Goal: Information Seeking & Learning: Check status

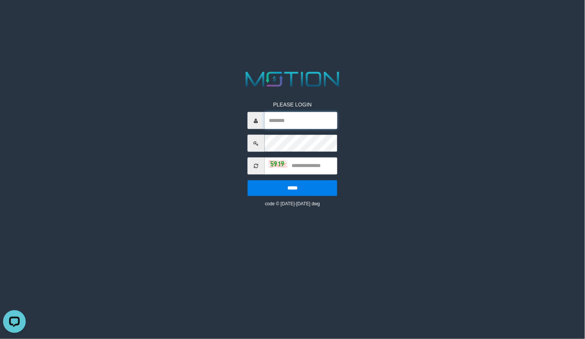
type input "*********"
click at [308, 161] on input "text" at bounding box center [300, 165] width 73 height 17
type input "****"
click at [247, 180] on input "*****" at bounding box center [292, 188] width 90 height 16
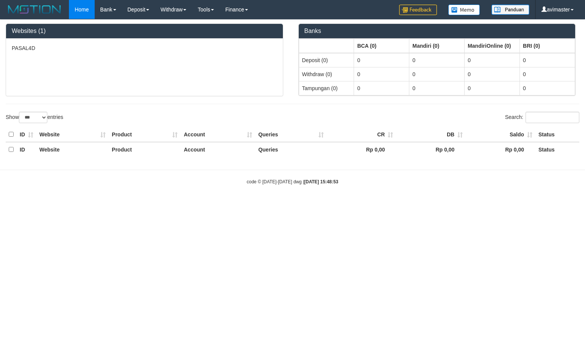
select select "***"
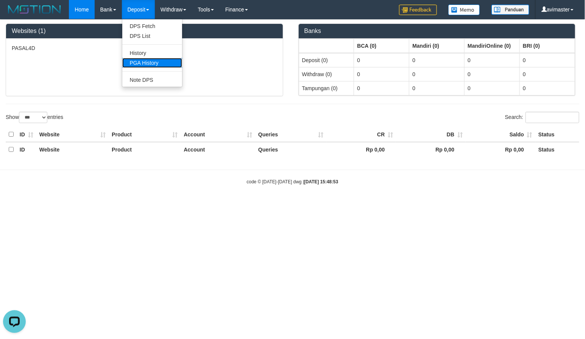
click at [137, 63] on link "PGA History" at bounding box center [152, 63] width 60 height 10
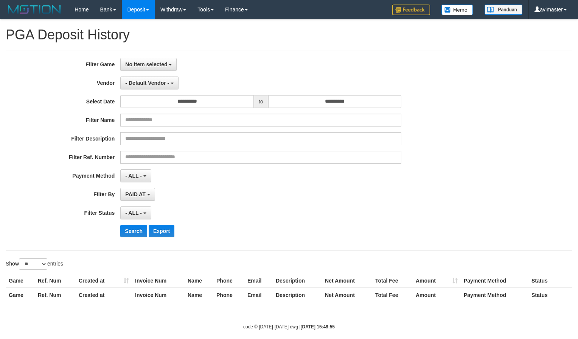
select select
select select "**"
drag, startPoint x: 543, startPoint y: 203, endPoint x: 531, endPoint y: 198, distance: 13.3
click at [542, 203] on div "**********" at bounding box center [289, 150] width 578 height 185
click at [152, 62] on span "No item selected" at bounding box center [146, 64] width 42 height 6
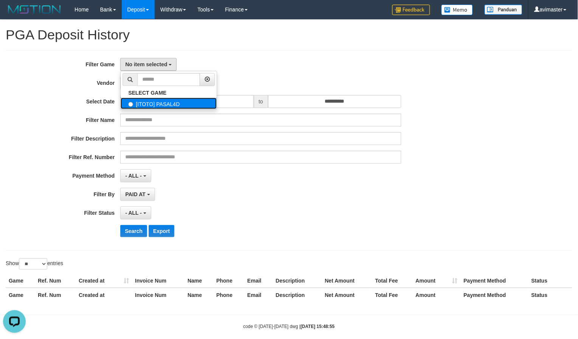
click at [153, 100] on label "[ITOTO] PASAL4D" at bounding box center [169, 103] width 96 height 11
select select "***"
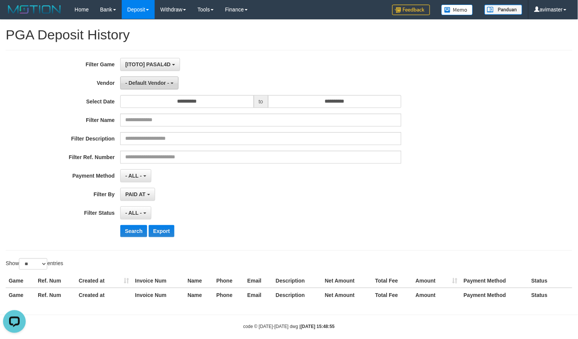
scroll to position [6, 0]
click at [159, 85] on span "- Default Vendor -" at bounding box center [147, 83] width 44 height 6
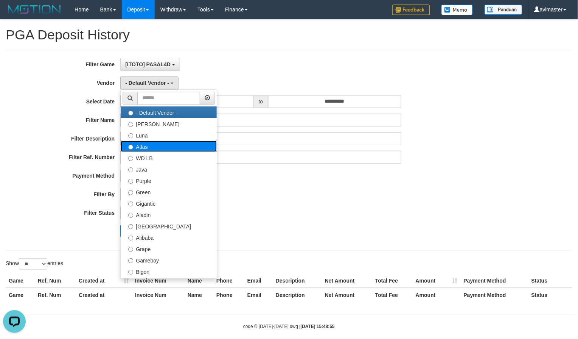
click at [158, 145] on label "Atlas" at bounding box center [169, 145] width 96 height 11
select select "**********"
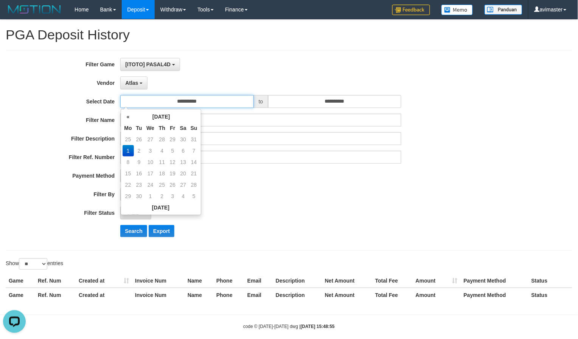
click at [194, 98] on input "**********" at bounding box center [187, 101] width 134 height 13
drag, startPoint x: 193, startPoint y: 140, endPoint x: 341, endPoint y: 92, distance: 155.7
click at [194, 139] on td "31" at bounding box center [194, 139] width 11 height 11
type input "**********"
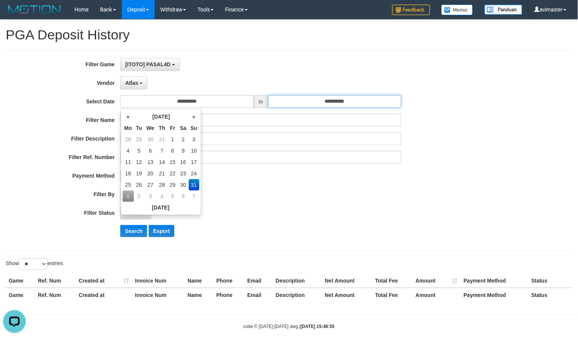
click at [334, 96] on input "**********" at bounding box center [335, 101] width 134 height 13
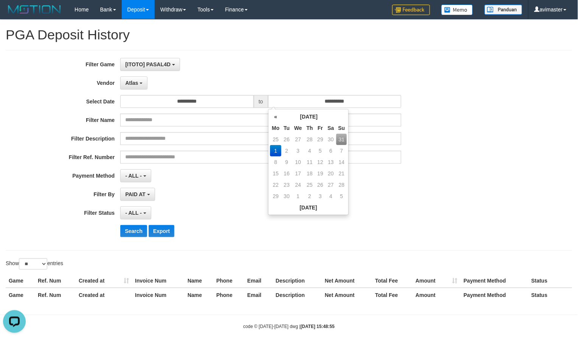
click at [342, 139] on td "31" at bounding box center [341, 139] width 11 height 11
type input "**********"
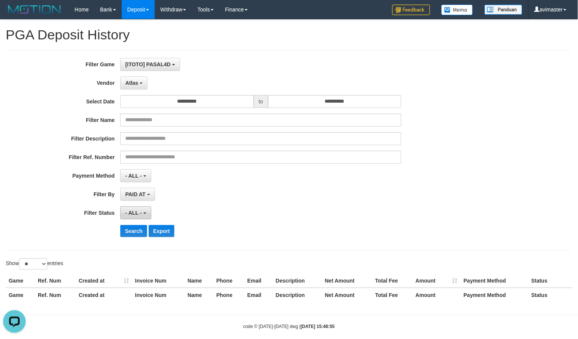
click at [135, 216] on button "- ALL -" at bounding box center [135, 212] width 31 height 13
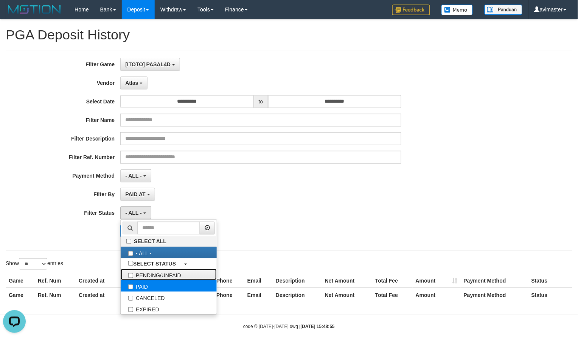
drag, startPoint x: 143, startPoint y: 279, endPoint x: 144, endPoint y: 285, distance: 5.5
click at [144, 285] on ul "SELECT ALL - ALL - SELECT STATUS PENDING/UNPAID PAID CANCELED EXPIRED" at bounding box center [168, 266] width 97 height 95
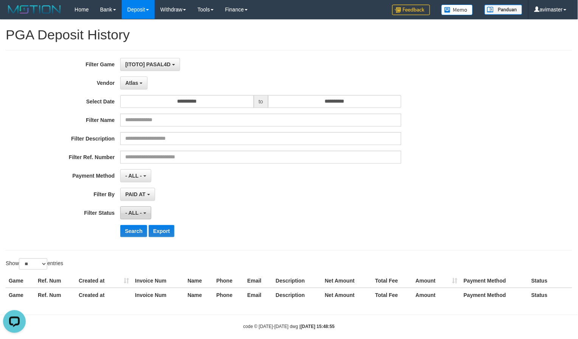
click at [133, 211] on span "- ALL -" at bounding box center [133, 213] width 17 height 6
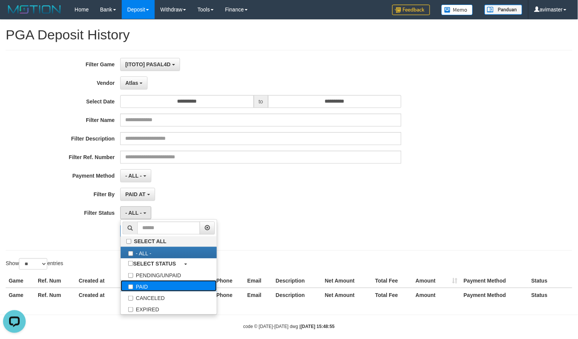
click at [143, 284] on label "PAID" at bounding box center [169, 285] width 96 height 11
select select "*"
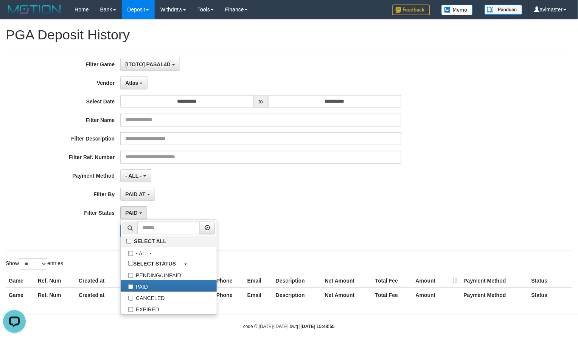
drag, startPoint x: 54, startPoint y: 252, endPoint x: 118, endPoint y: 234, distance: 66.9
click at [56, 252] on div "**********" at bounding box center [289, 163] width 578 height 287
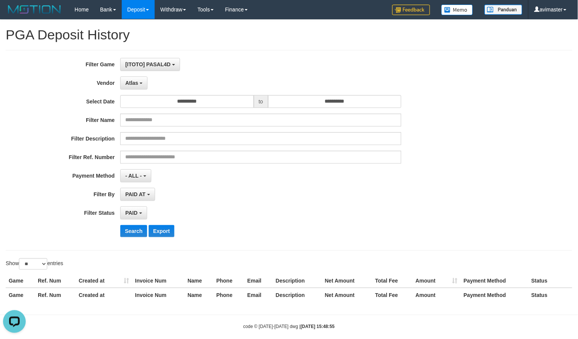
drag, startPoint x: 119, startPoint y: 233, endPoint x: 130, endPoint y: 232, distance: 11.0
click at [119, 233] on div "Search Export" at bounding box center [241, 231] width 482 height 12
click at [130, 232] on button "Search" at bounding box center [133, 231] width 27 height 12
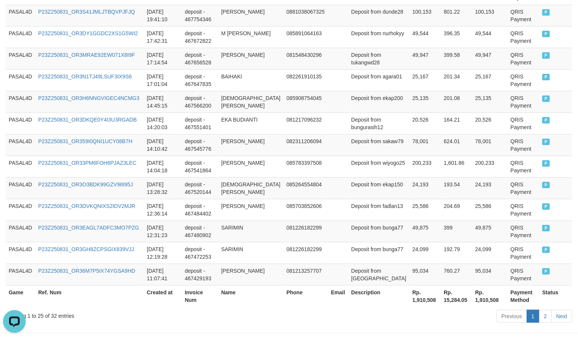
scroll to position [594, 0]
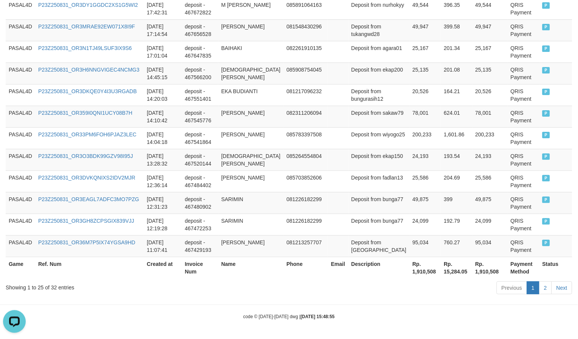
click at [410, 273] on th "Rp. 1,910,508" at bounding box center [425, 268] width 31 height 22
copy th "1,910,508"
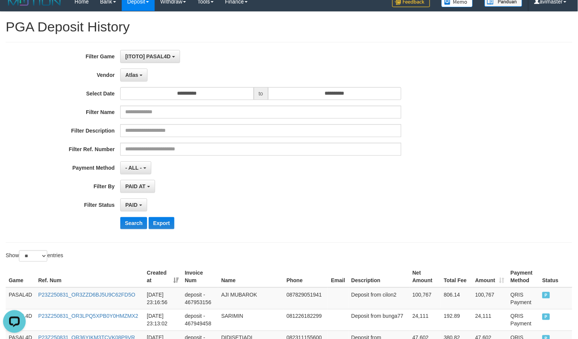
scroll to position [5, 0]
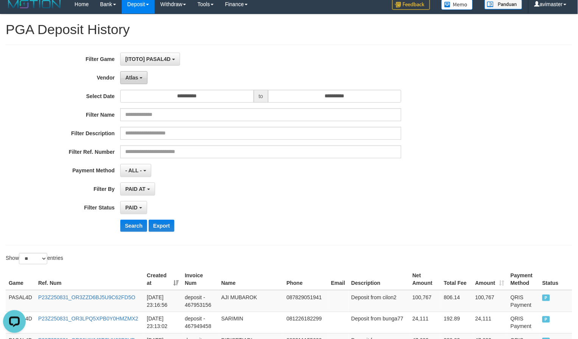
click at [135, 78] on span "Atlas" at bounding box center [131, 78] width 13 height 6
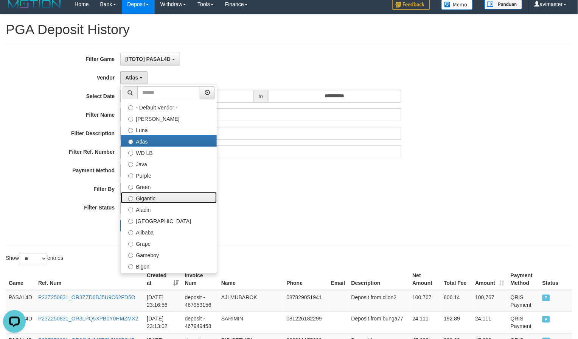
click at [134, 198] on label "Gigantic" at bounding box center [169, 197] width 96 height 11
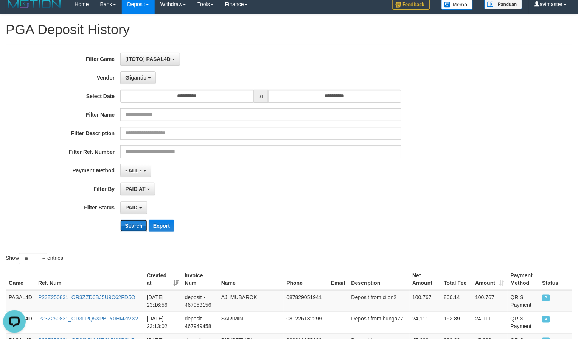
click at [130, 226] on button "Search" at bounding box center [133, 225] width 27 height 12
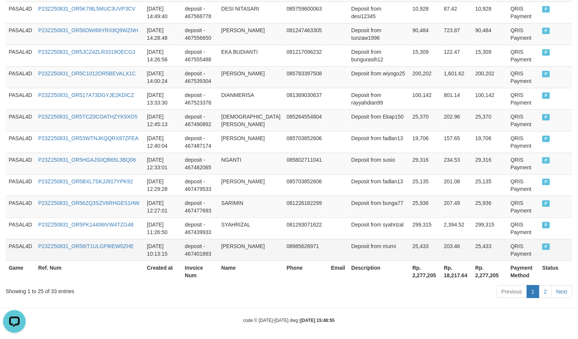
scroll to position [586, 0]
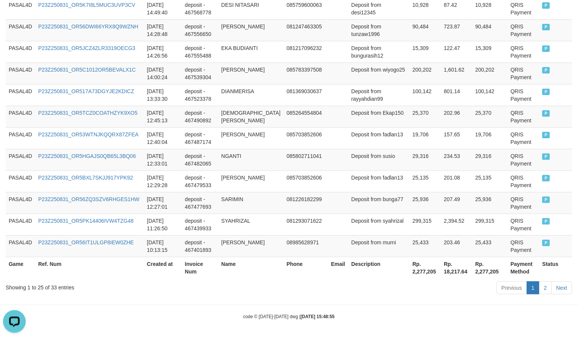
click at [410, 272] on th "Rp. 2,277,205" at bounding box center [425, 268] width 31 height 22
copy th "Rp. 2,277,205"
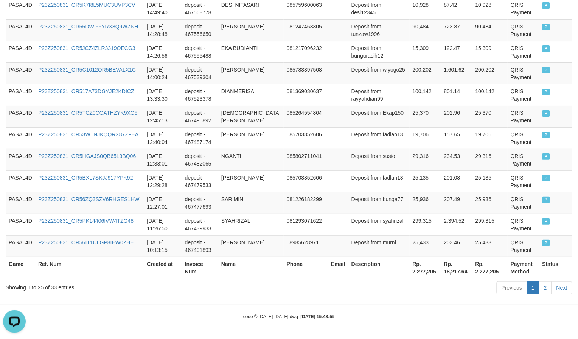
click at [410, 269] on th "Rp. 2,277,205" at bounding box center [425, 268] width 31 height 22
copy th "2,277,205"
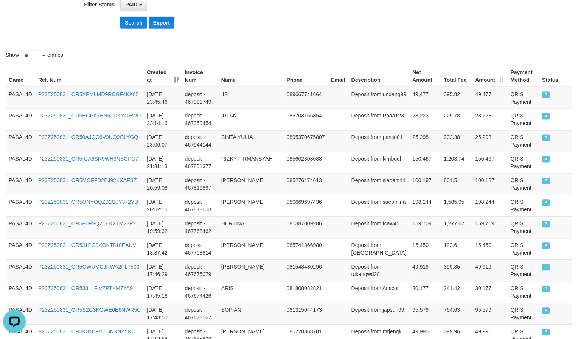
scroll to position [0, 0]
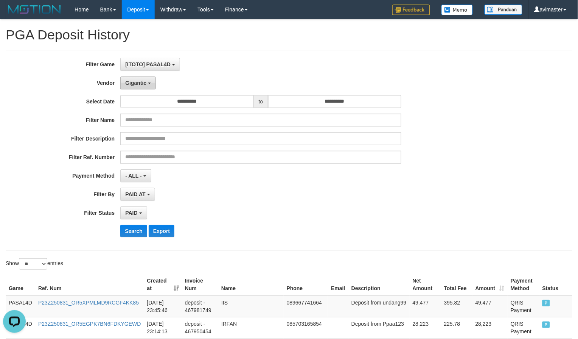
click at [143, 80] on span "Gigantic" at bounding box center [135, 83] width 21 height 6
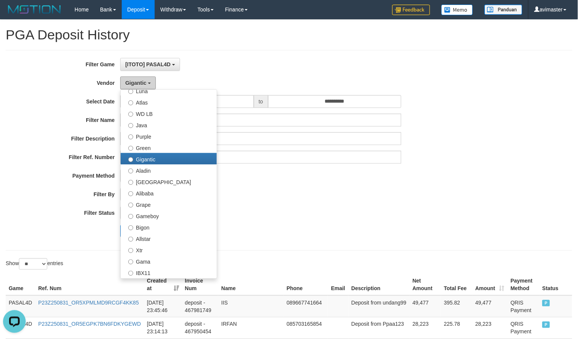
scroll to position [168, 0]
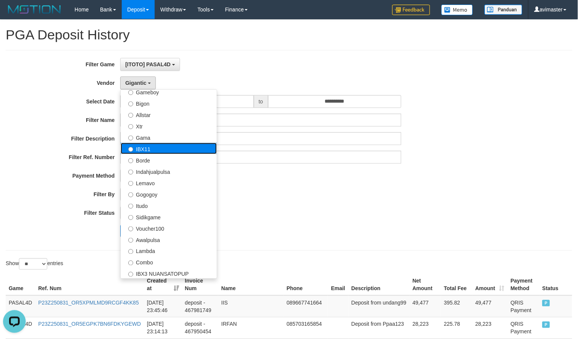
click at [155, 145] on label "IBX11" at bounding box center [169, 148] width 96 height 11
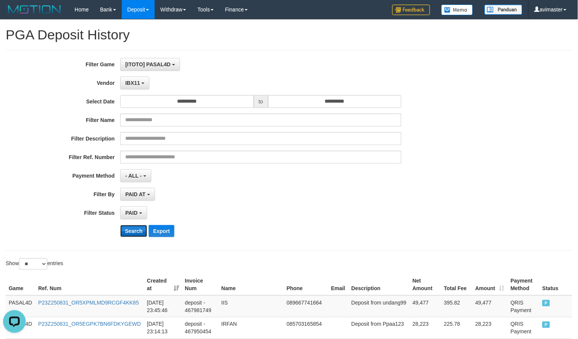
click at [134, 235] on button "Search" at bounding box center [133, 231] width 27 height 12
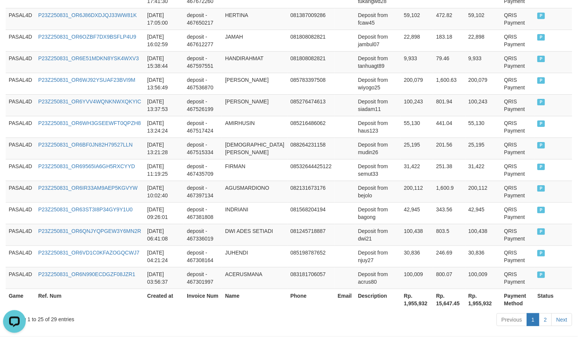
scroll to position [586, 0]
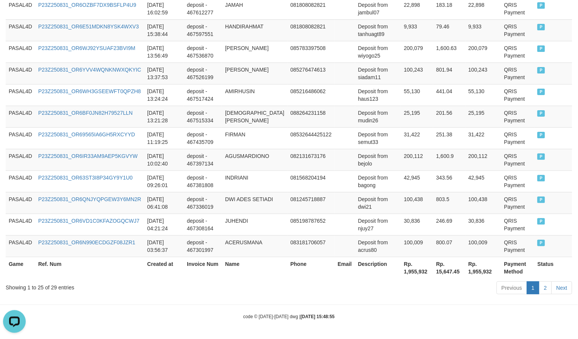
click at [414, 269] on th "Rp. 1,955,932" at bounding box center [417, 268] width 32 height 22
copy th "1,955,932"
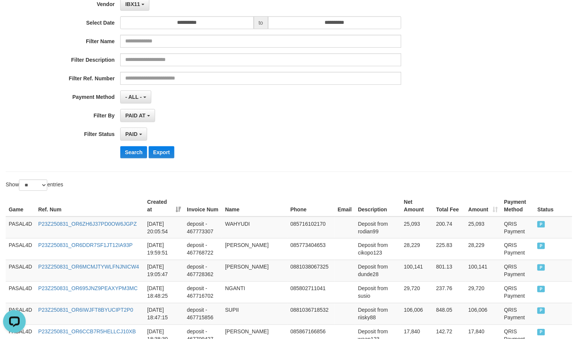
scroll to position [0, 0]
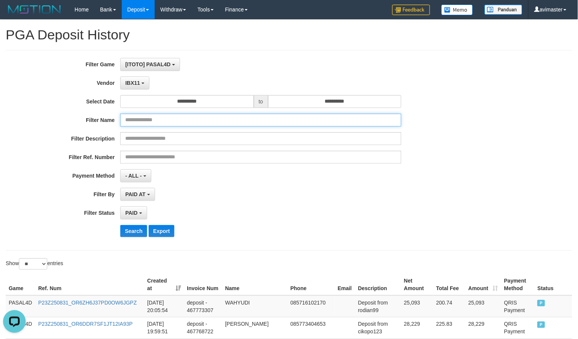
drag, startPoint x: 130, startPoint y: 115, endPoint x: 138, endPoint y: 102, distance: 15.5
click at [130, 115] on input "text" at bounding box center [260, 120] width 281 height 13
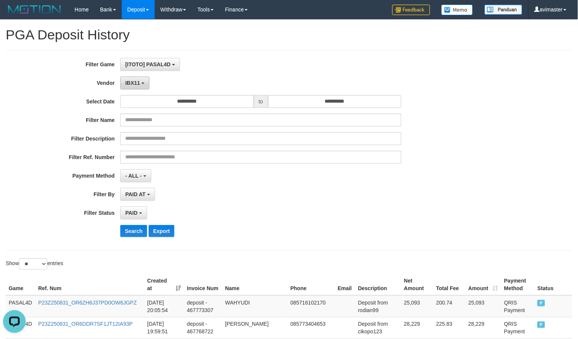
click at [143, 84] on button "IBX11" at bounding box center [134, 82] width 29 height 13
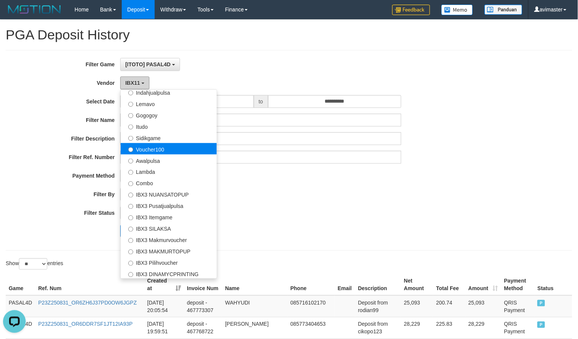
scroll to position [247, 0]
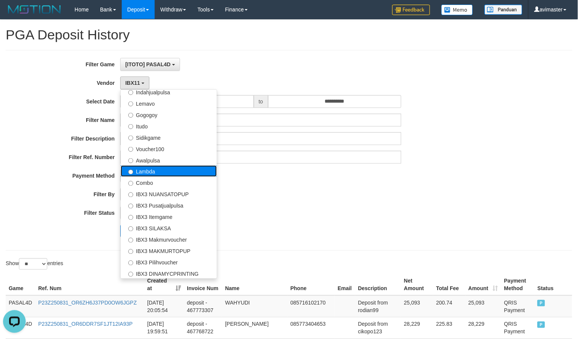
click at [154, 171] on label "Lambda" at bounding box center [169, 170] width 96 height 11
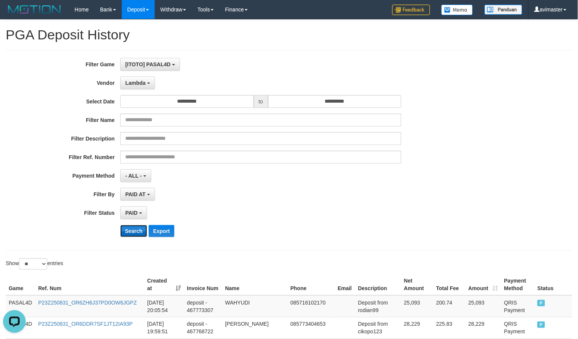
click at [123, 231] on button "Search" at bounding box center [133, 231] width 27 height 12
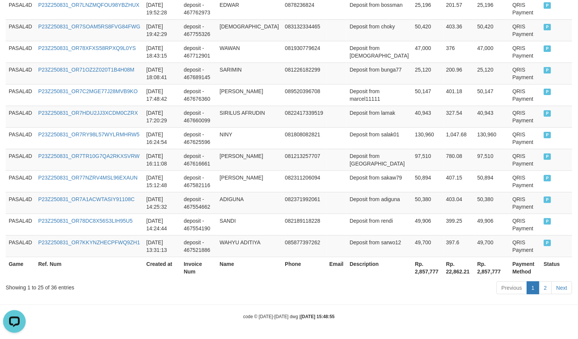
scroll to position [579, 0]
click at [419, 269] on th "Rp. 2,857,777" at bounding box center [427, 268] width 31 height 22
click at [412, 269] on th "Rp. 2,857,777" at bounding box center [427, 268] width 31 height 22
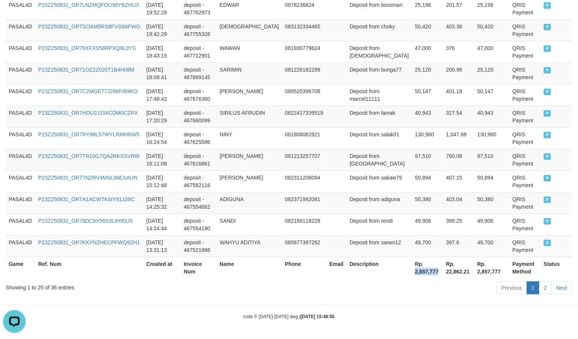
copy th "2,857,777"
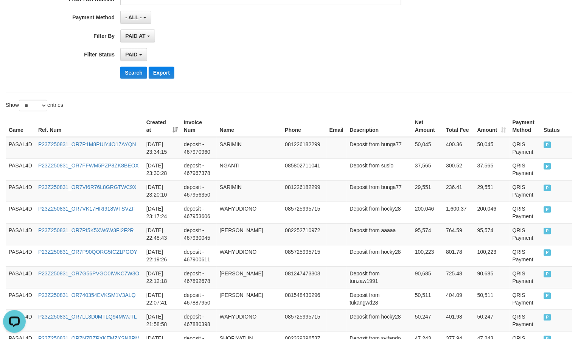
scroll to position [0, 0]
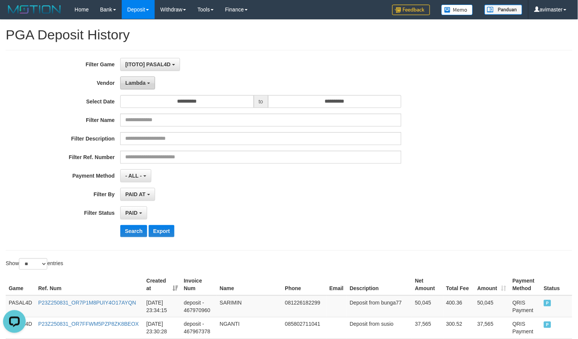
click at [137, 86] on button "Lambda" at bounding box center [137, 82] width 35 height 13
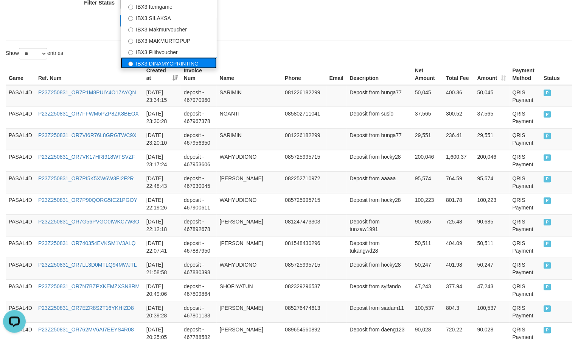
click at [165, 62] on label "IBX3 DINAMYCPRINTING" at bounding box center [169, 63] width 96 height 11
select select "**********"
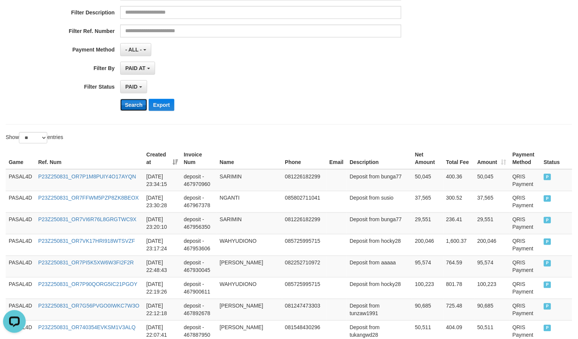
click at [121, 107] on button "Search" at bounding box center [133, 105] width 27 height 12
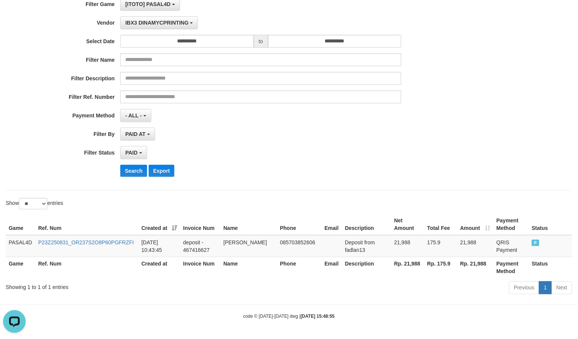
click at [417, 259] on th "Rp. 21,988" at bounding box center [407, 268] width 33 height 22
click at [414, 261] on th "Rp. 21,988" at bounding box center [407, 268] width 33 height 22
copy th "21,988"
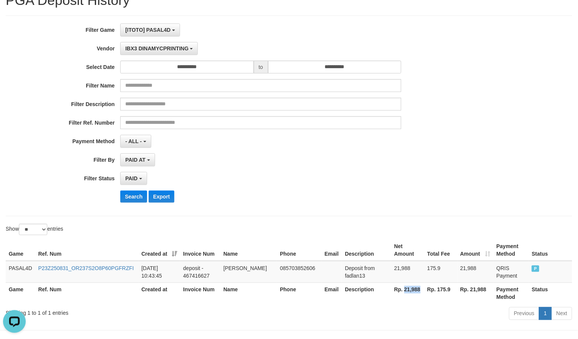
scroll to position [0, 0]
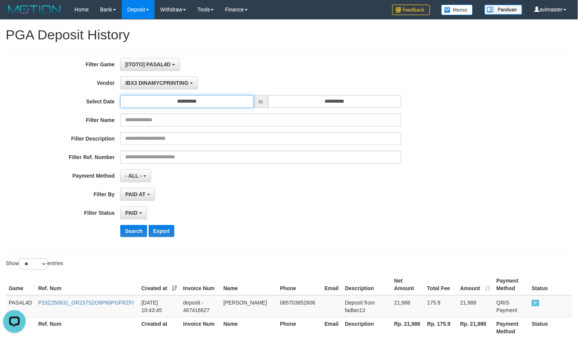
click at [217, 100] on input "**********" at bounding box center [187, 101] width 134 height 13
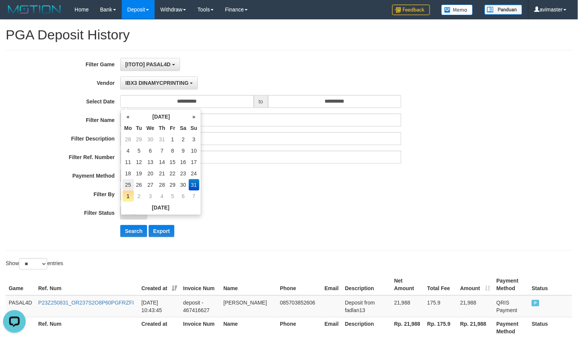
click at [129, 182] on td "25" at bounding box center [128, 184] width 11 height 11
type input "**********"
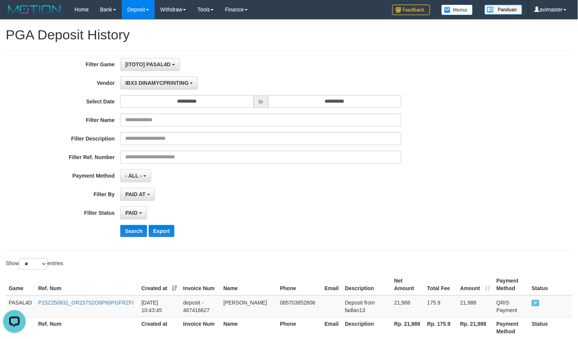
drag, startPoint x: 358, startPoint y: 171, endPoint x: 191, endPoint y: 168, distance: 166.9
click at [357, 171] on div "- ALL - SELECT ALL - ALL - SELECT PAYMENT METHOD Mandiri BNI OVO CIMB BRI MAYBA…" at bounding box center [260, 175] width 281 height 13
click at [174, 82] on span "IBX3 DINAMYCPRINTING" at bounding box center [156, 83] width 63 height 6
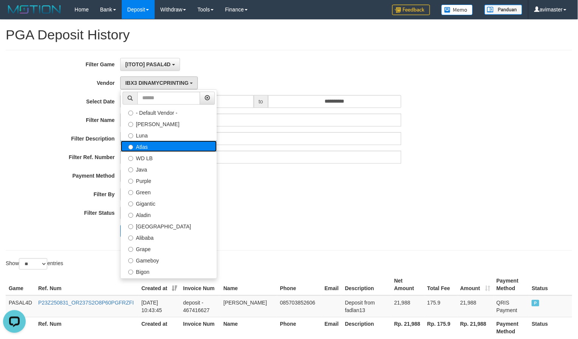
click at [153, 149] on label "Atlas" at bounding box center [169, 145] width 96 height 11
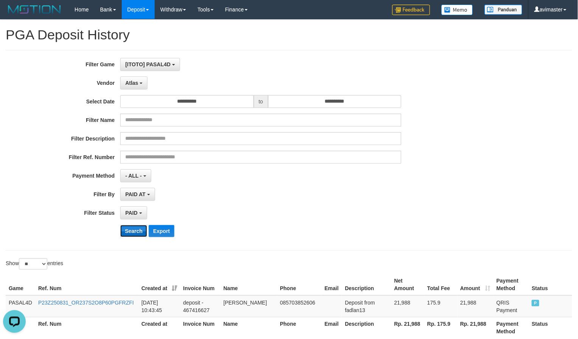
click at [129, 230] on button "Search" at bounding box center [133, 231] width 27 height 12
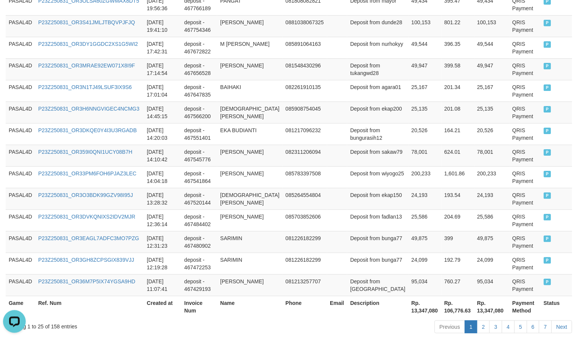
scroll to position [594, 0]
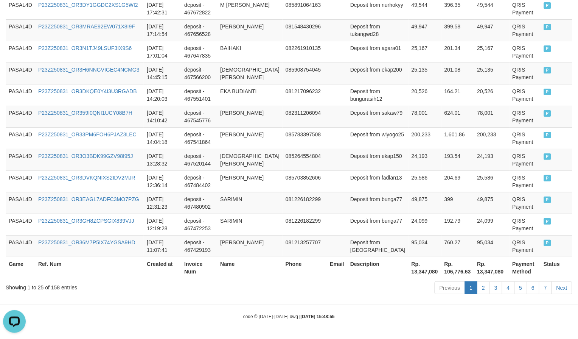
click at [415, 272] on th "Rp. 13,347,080" at bounding box center [425, 268] width 33 height 22
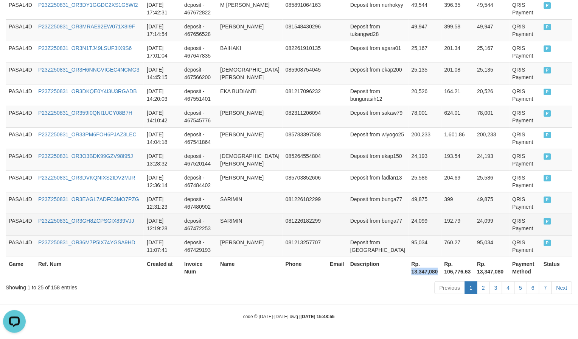
copy th "13,347,080"
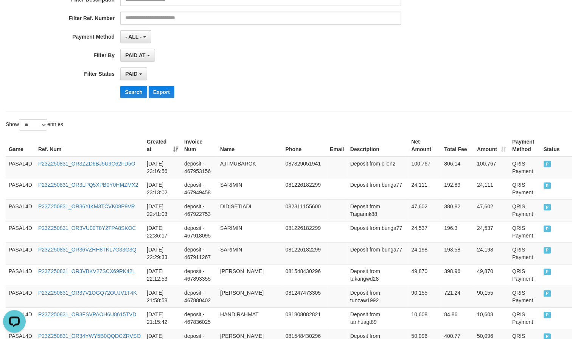
scroll to position [0, 0]
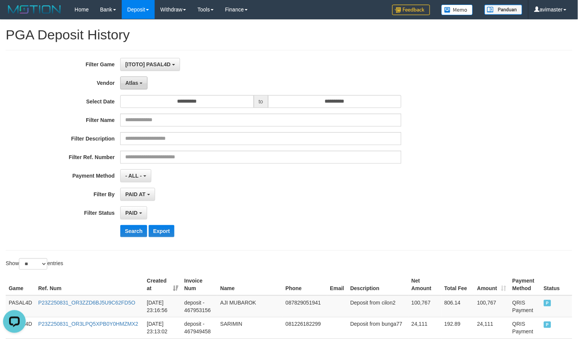
click at [133, 84] on span "Atlas" at bounding box center [131, 83] width 13 height 6
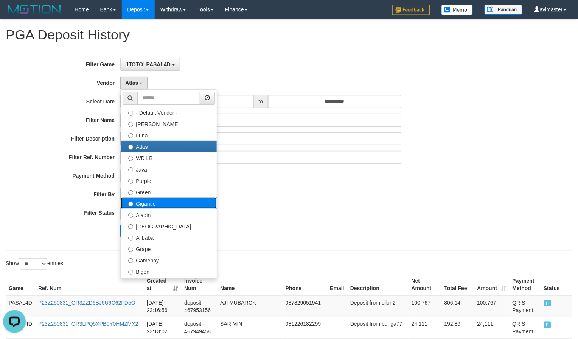
click at [184, 201] on label "Gigantic" at bounding box center [169, 202] width 96 height 11
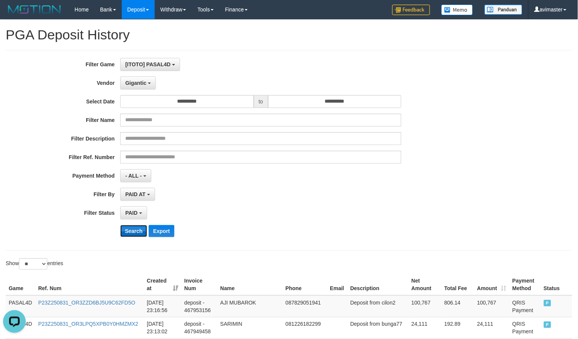
click at [137, 236] on button "Search" at bounding box center [133, 231] width 27 height 12
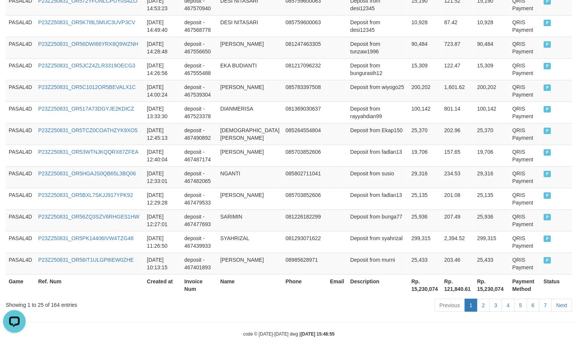
scroll to position [586, 0]
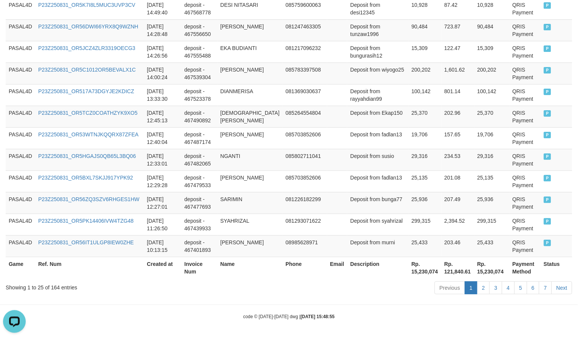
click at [409, 271] on th "Rp. 15,230,074" at bounding box center [425, 268] width 33 height 22
copy th "15,230,074"
click at [409, 271] on th "Rp. 15,230,074" at bounding box center [425, 268] width 33 height 22
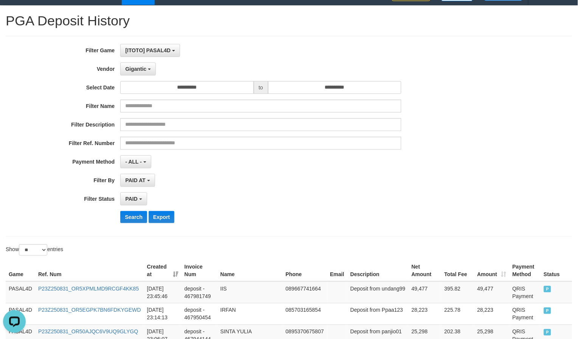
scroll to position [0, 0]
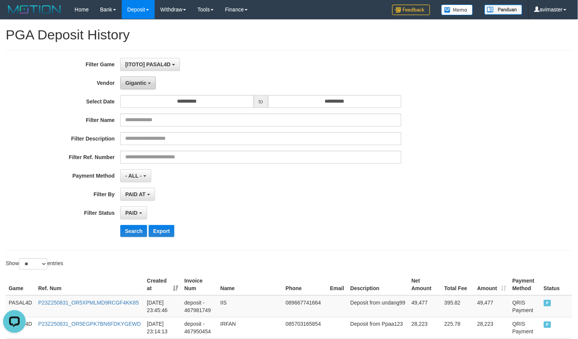
click at [148, 83] on button "Gigantic" at bounding box center [138, 82] width 36 height 13
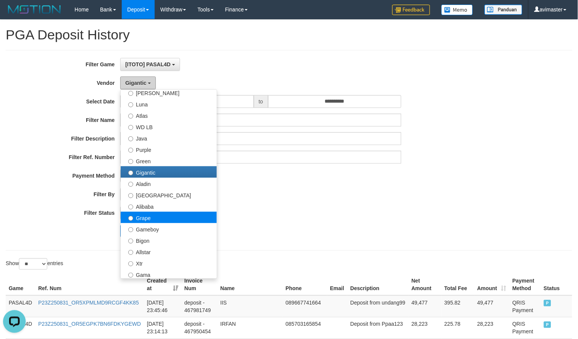
scroll to position [84, 0]
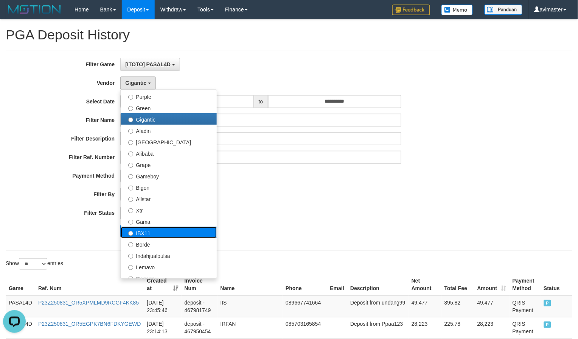
click at [161, 229] on label "IBX11" at bounding box center [169, 232] width 96 height 11
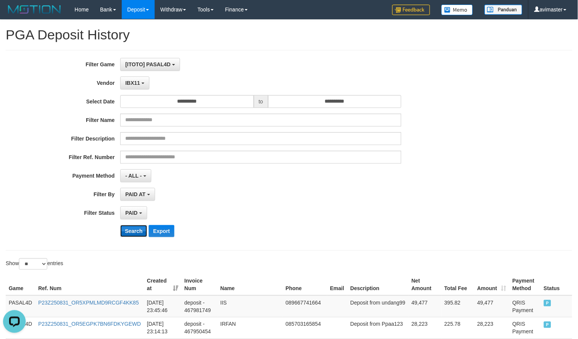
click at [135, 228] on button "Search" at bounding box center [133, 231] width 27 height 12
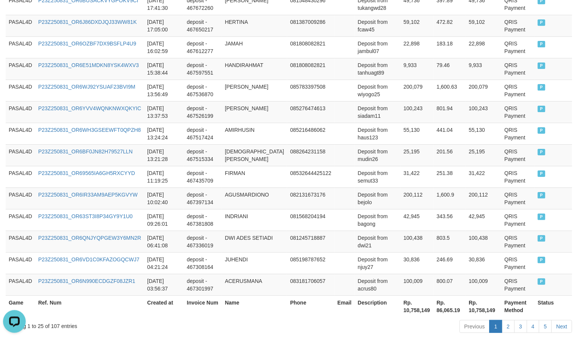
scroll to position [586, 0]
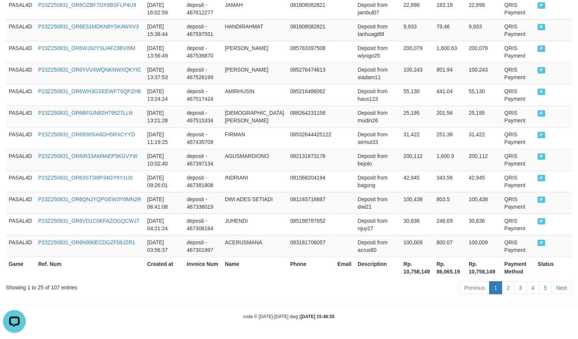
click at [393, 265] on th "Description" at bounding box center [378, 268] width 46 height 22
drag, startPoint x: 393, startPoint y: 265, endPoint x: 407, endPoint y: 268, distance: 13.6
click at [395, 266] on th "Description" at bounding box center [378, 268] width 46 height 22
click at [407, 268] on th "Rp. 10,758,149" at bounding box center [417, 268] width 33 height 22
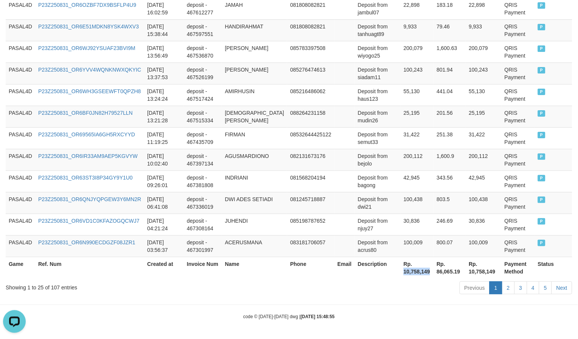
copy th "10,758,149"
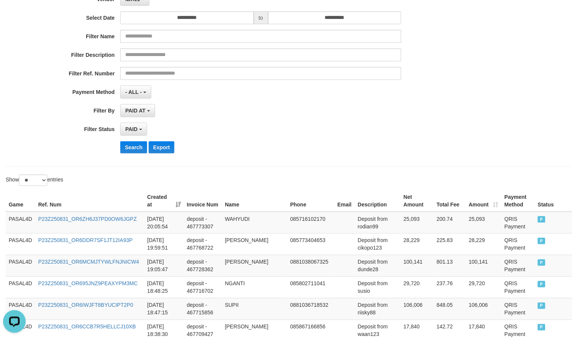
scroll to position [0, 0]
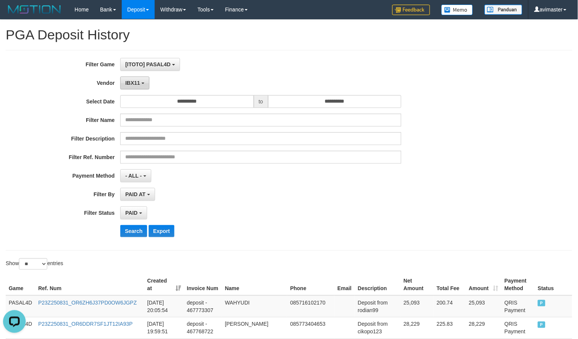
click at [140, 82] on button "IBX11" at bounding box center [134, 82] width 29 height 13
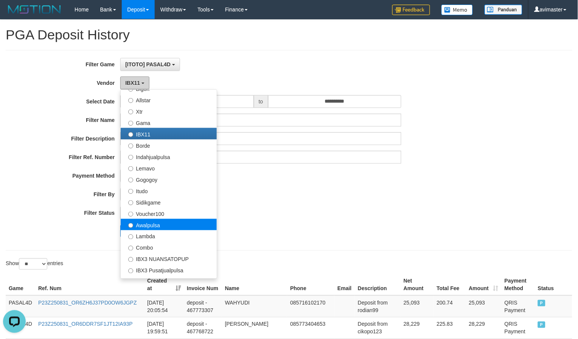
scroll to position [247, 0]
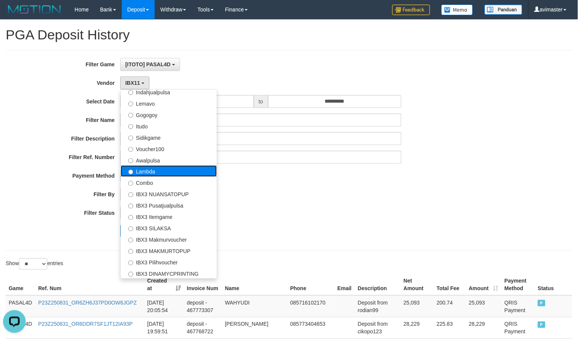
click at [154, 168] on label "Lambda" at bounding box center [169, 170] width 96 height 11
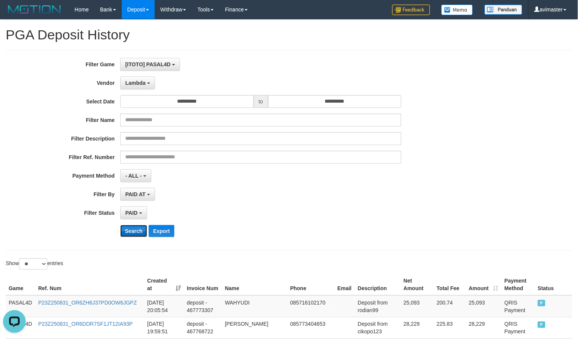
click at [139, 226] on button "Search" at bounding box center [133, 231] width 27 height 12
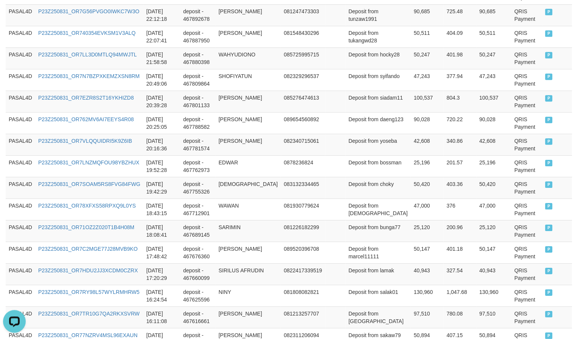
scroll to position [579, 0]
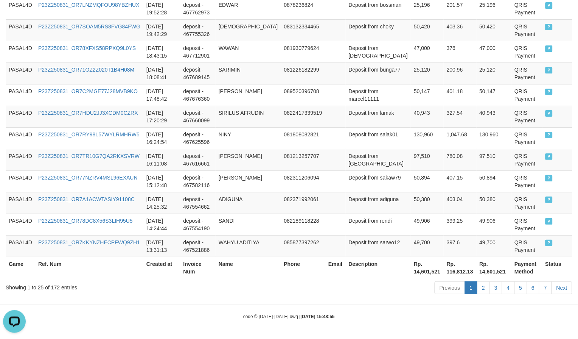
click at [411, 266] on th "Rp. 14,601,521" at bounding box center [427, 268] width 33 height 22
click at [411, 267] on th "Rp. 14,601,521" at bounding box center [427, 268] width 33 height 22
copy th ". 14,601,521"
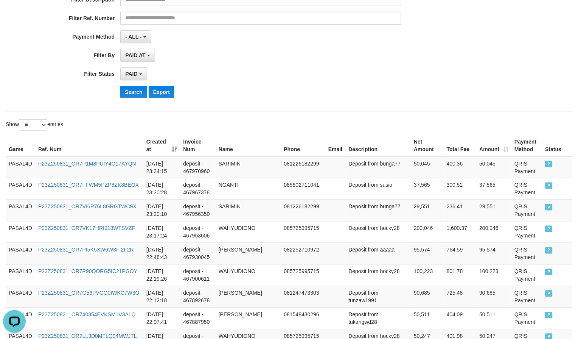
scroll to position [0, 0]
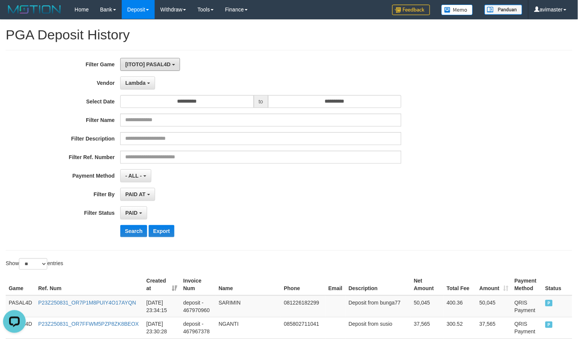
click at [148, 70] on button "[ITOTO] PASAL4D" at bounding box center [150, 64] width 60 height 13
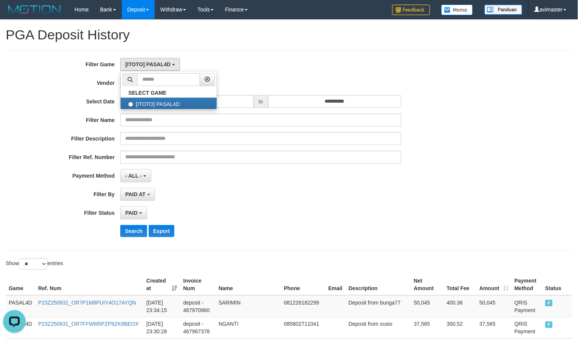
drag, startPoint x: 222, startPoint y: 57, endPoint x: 120, endPoint y: 86, distance: 107.1
click at [220, 57] on div "**********" at bounding box center [289, 150] width 567 height 201
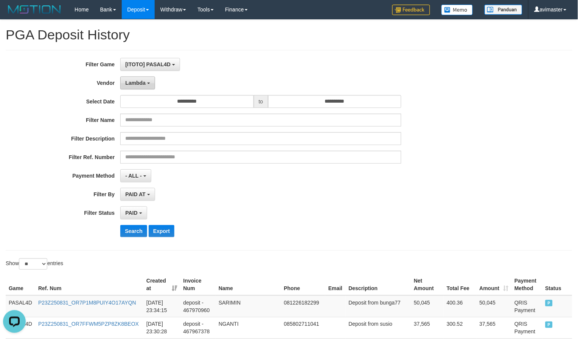
click at [139, 76] on button "Lambda" at bounding box center [137, 82] width 35 height 13
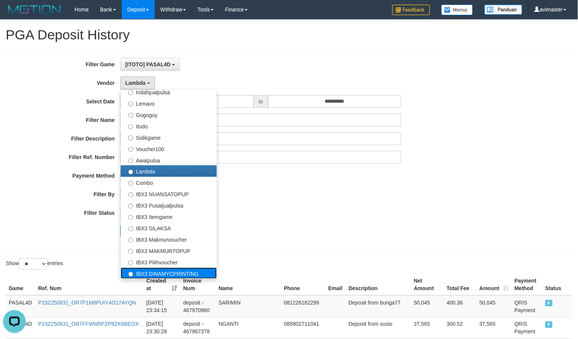
click at [171, 278] on label "IBX3 DINAMYCPRINTING" at bounding box center [169, 273] width 96 height 11
select select "**********"
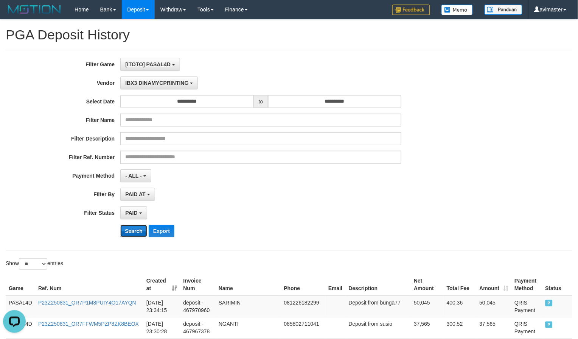
click at [139, 235] on button "Search" at bounding box center [133, 231] width 27 height 12
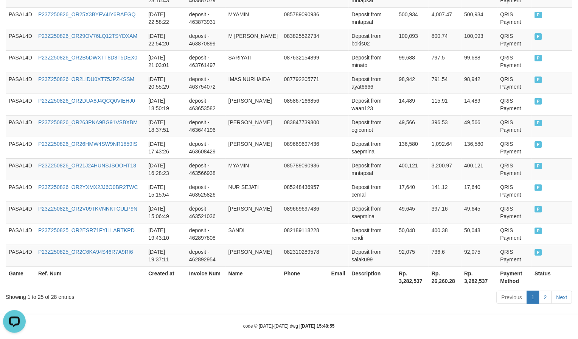
scroll to position [579, 0]
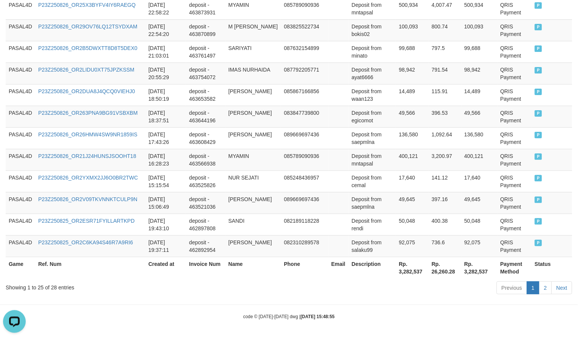
click at [414, 270] on th "Rp. 3,282,537" at bounding box center [412, 268] width 33 height 22
